Goal: Find specific page/section: Find specific page/section

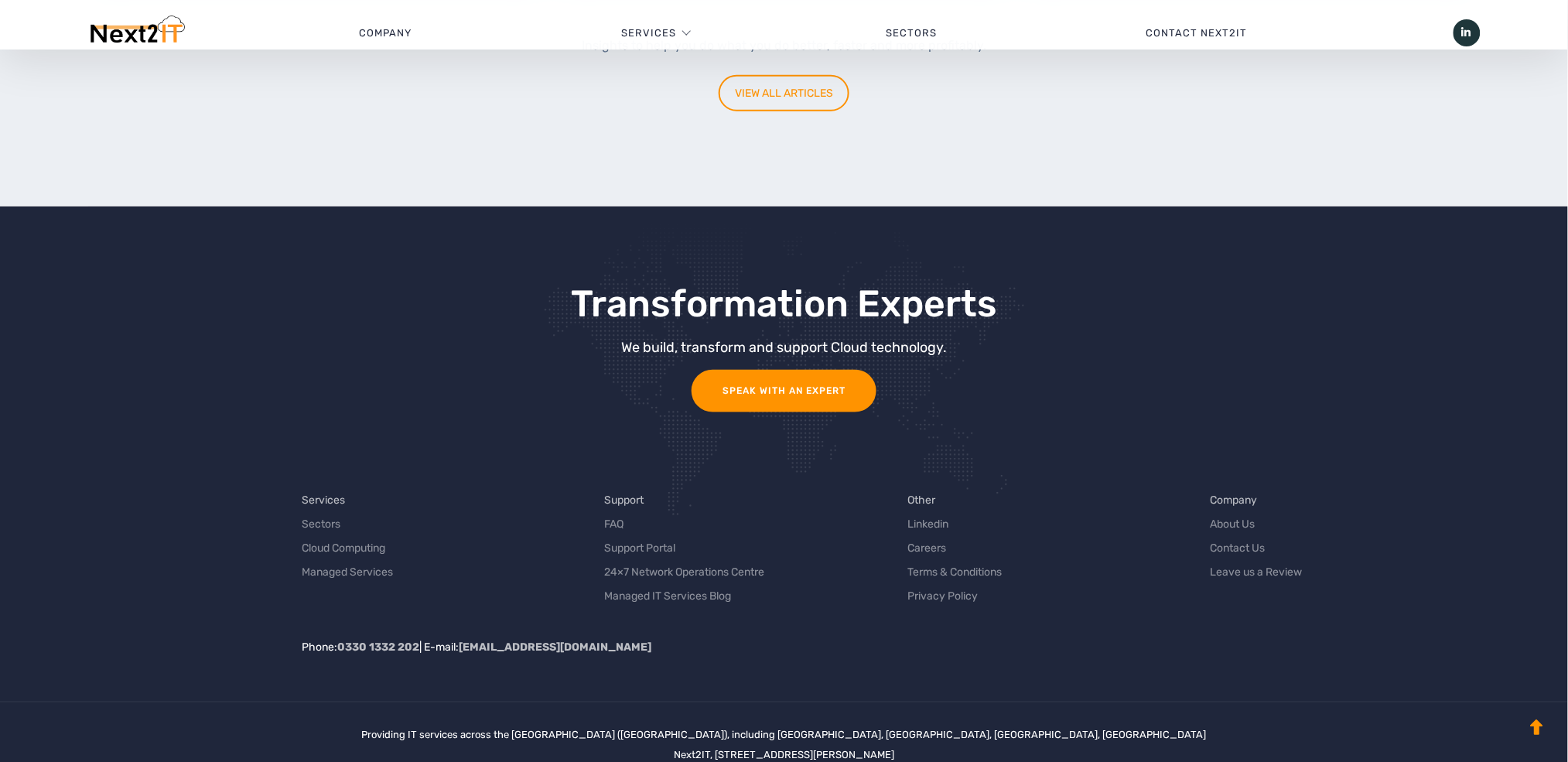
scroll to position [4696, 0]
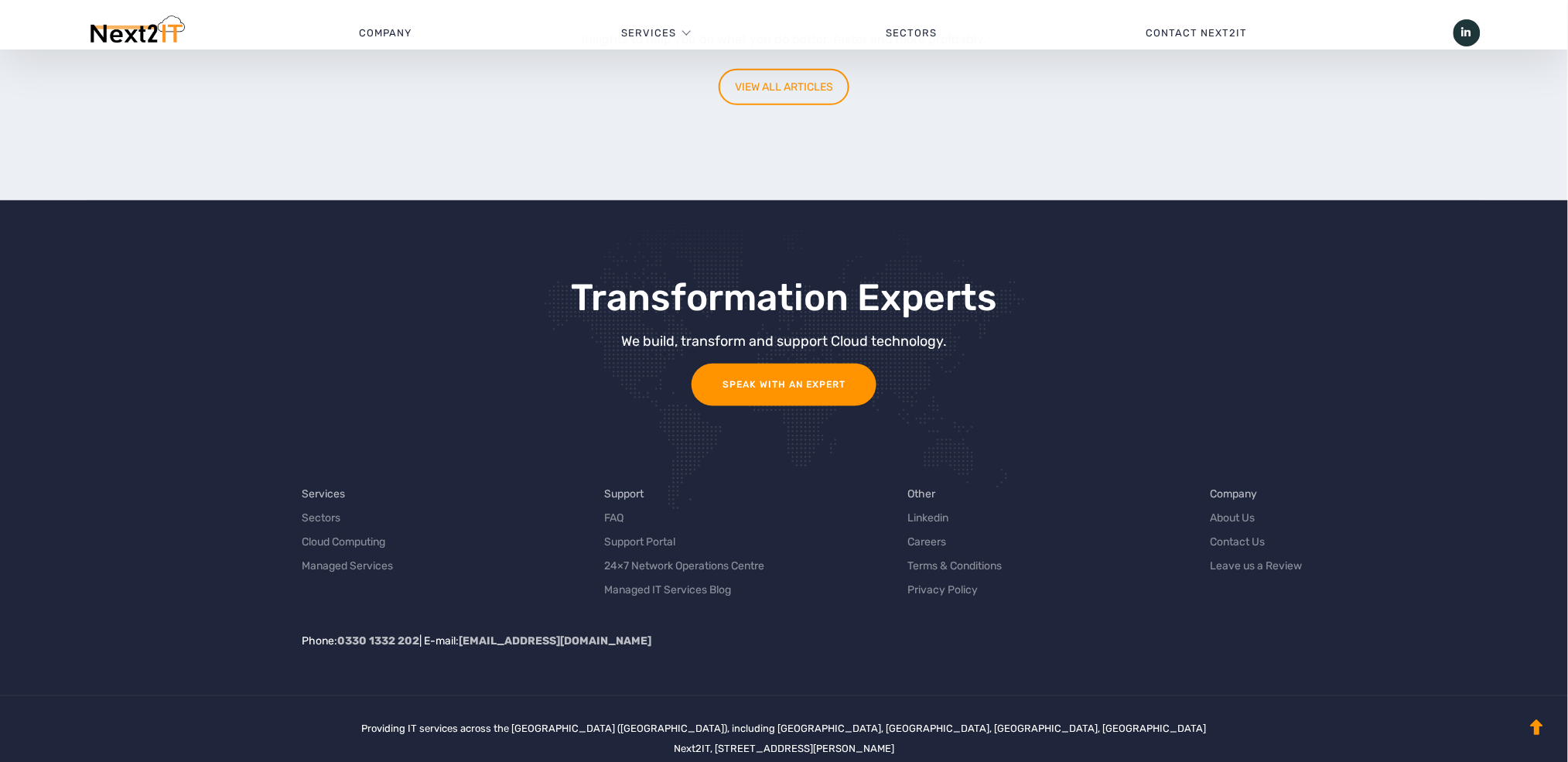
drag, startPoint x: 1582, startPoint y: 76, endPoint x: 1505, endPoint y: 685, distance: 613.8
click at [926, 533] on link "Careers" at bounding box center [927, 541] width 39 height 16
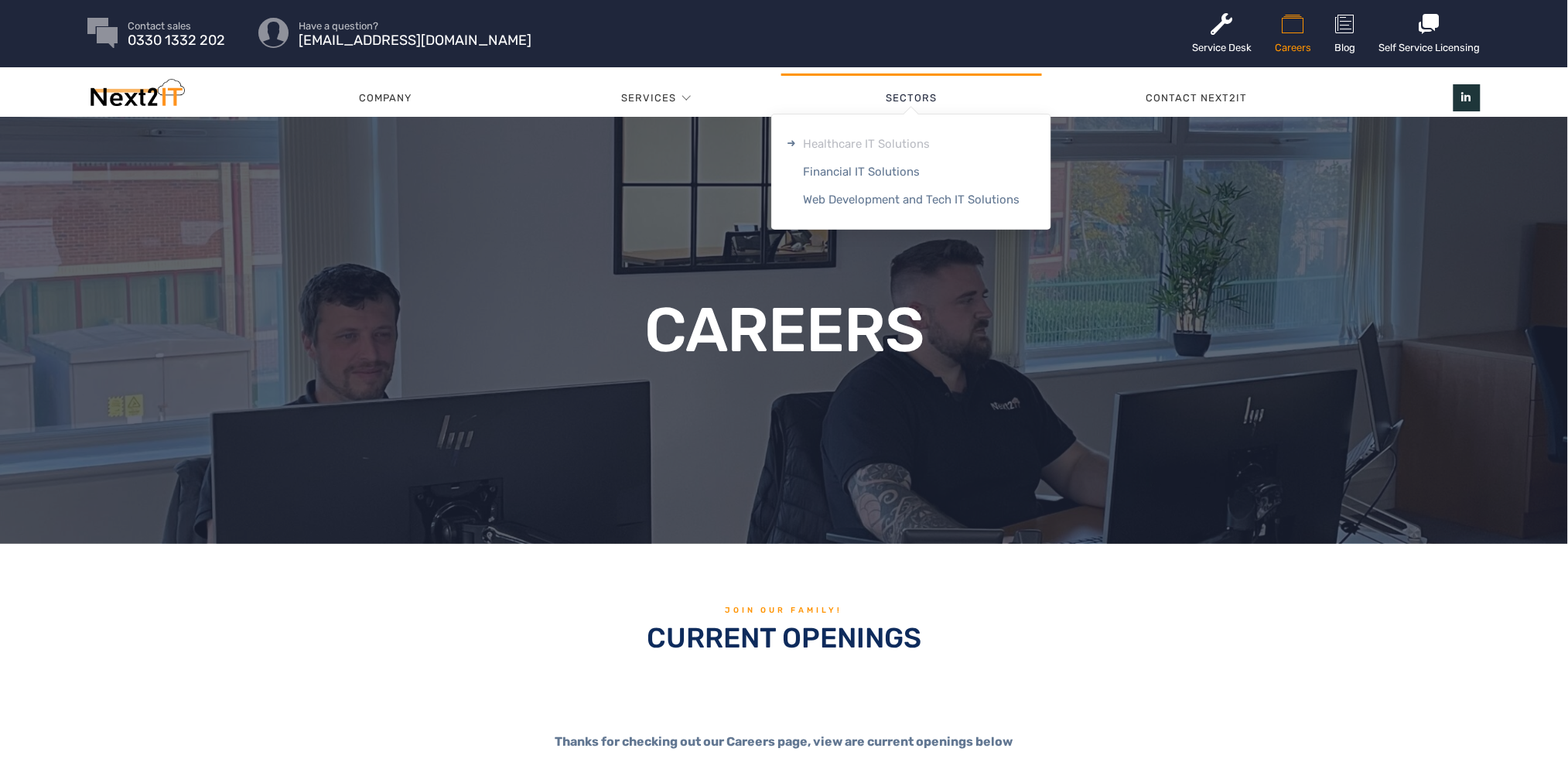
click at [879, 144] on link "Healthcare IT Solutions" at bounding box center [911, 144] width 279 height 27
